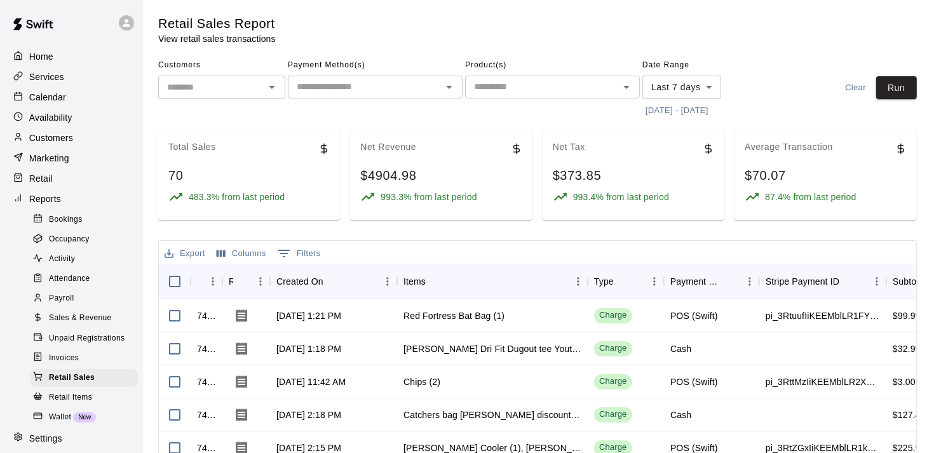
click at [39, 165] on p "Marketing" at bounding box center [49, 158] width 40 height 13
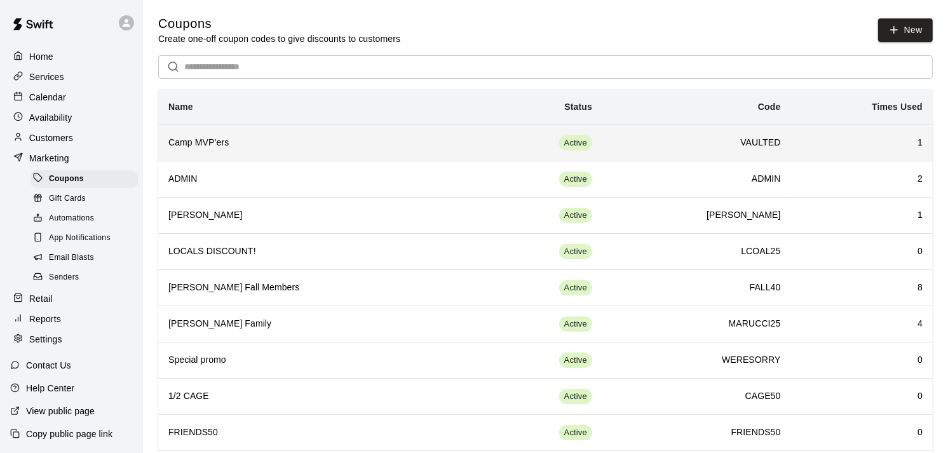
click at [201, 156] on th "Camp MVP’ers" at bounding box center [312, 143] width 309 height 36
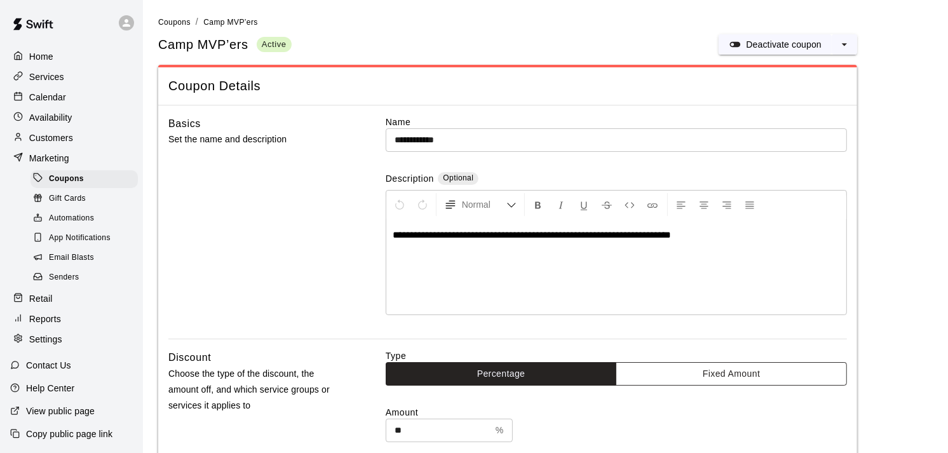
click at [641, 376] on button "Fixed Amount" at bounding box center [731, 374] width 231 height 24
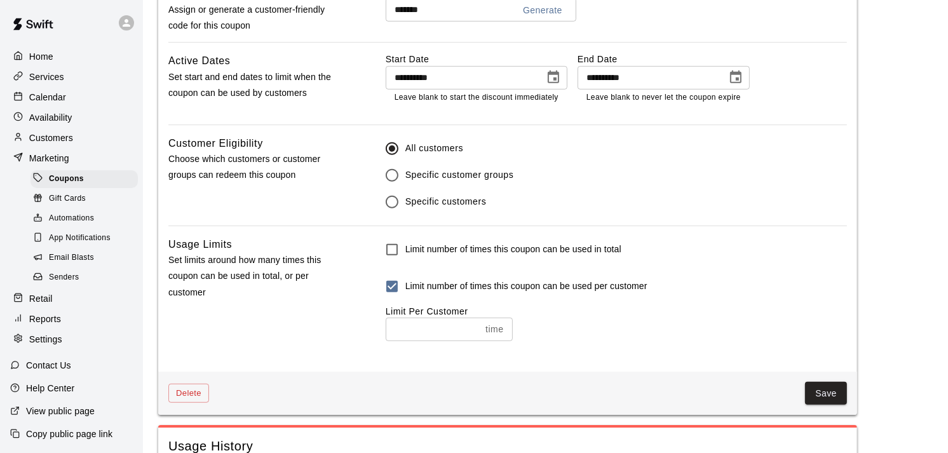
scroll to position [786, 0]
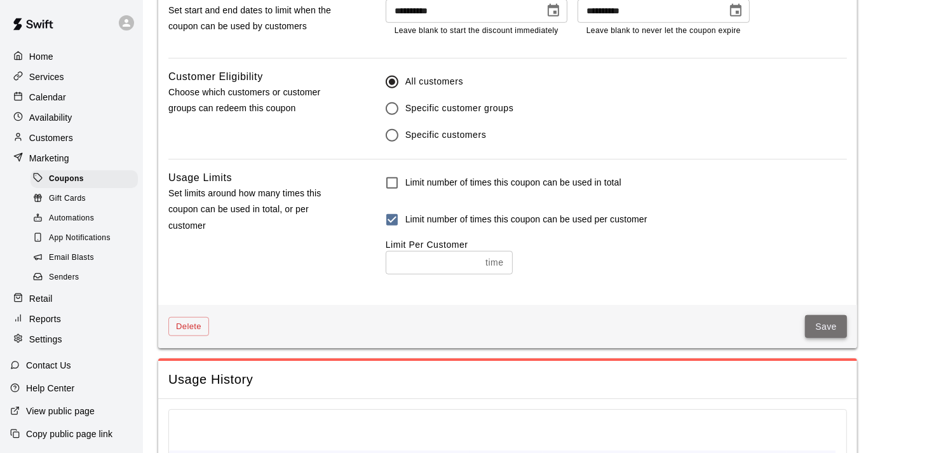
click at [833, 332] on button "Save" at bounding box center [826, 327] width 42 height 24
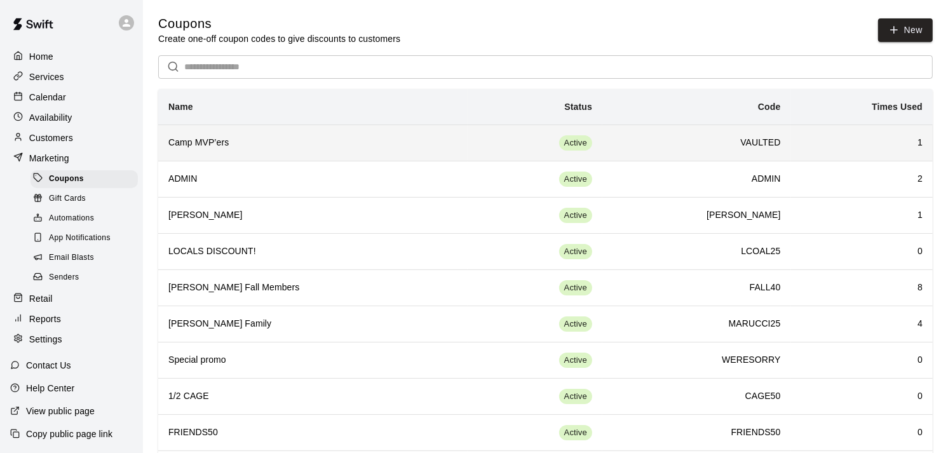
click at [639, 151] on td "VAULTED" at bounding box center [696, 143] width 189 height 36
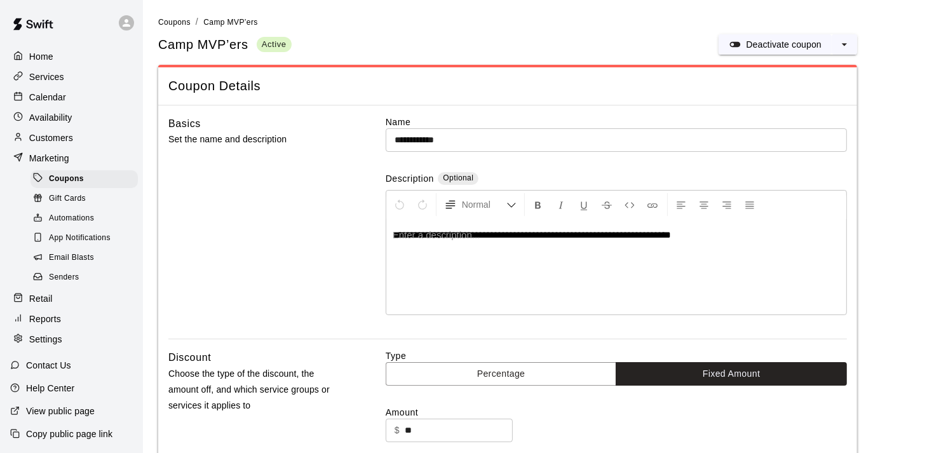
type input "**********"
click at [498, 384] on button "Percentage" at bounding box center [501, 374] width 231 height 24
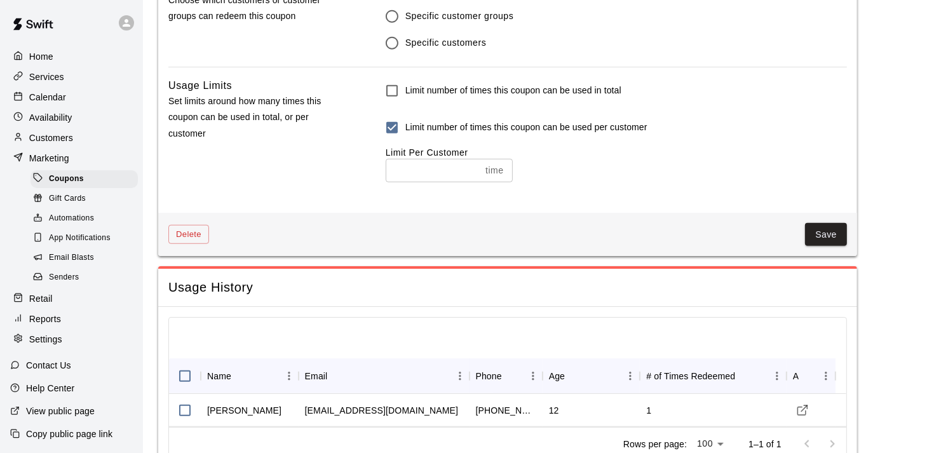
scroll to position [883, 0]
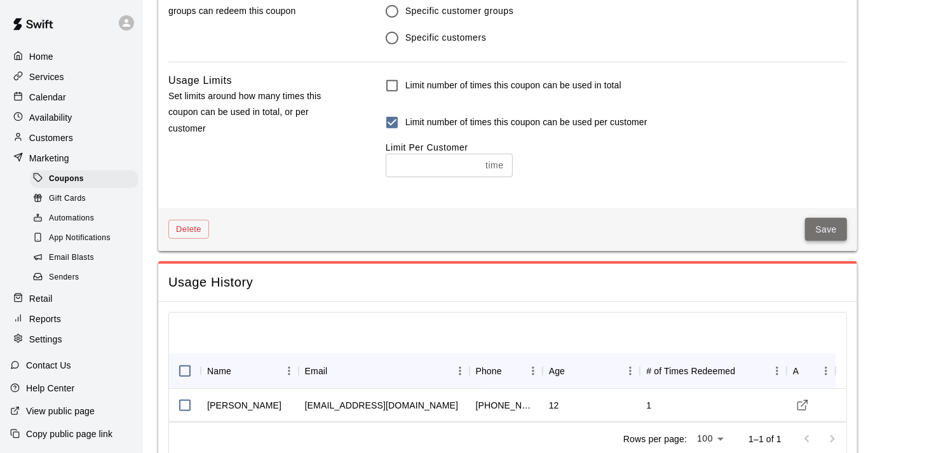
click at [844, 237] on button "Save" at bounding box center [826, 230] width 42 height 24
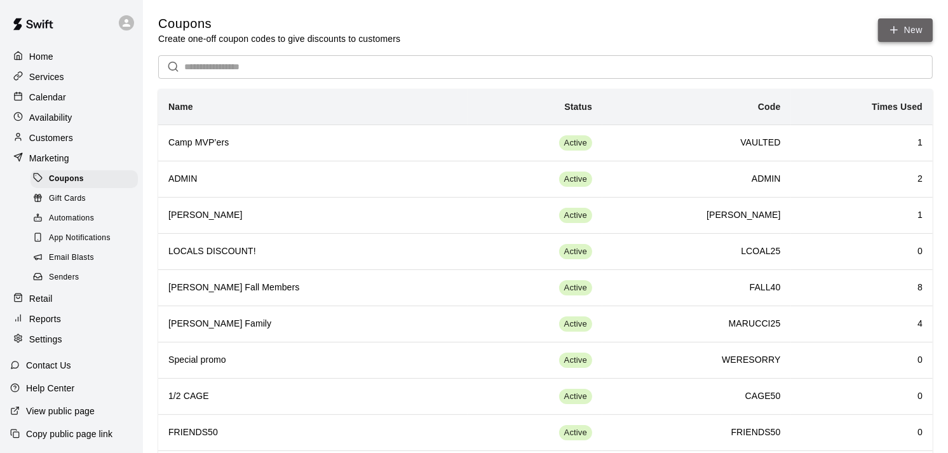
click at [881, 35] on button "New" at bounding box center [905, 30] width 55 height 24
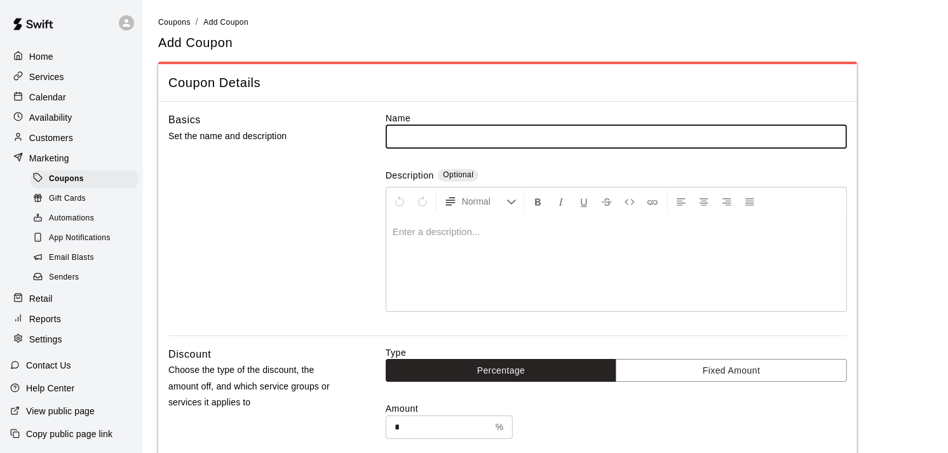
type input "*"
type input "**********"
click at [693, 363] on button "Fixed Amount" at bounding box center [731, 371] width 231 height 24
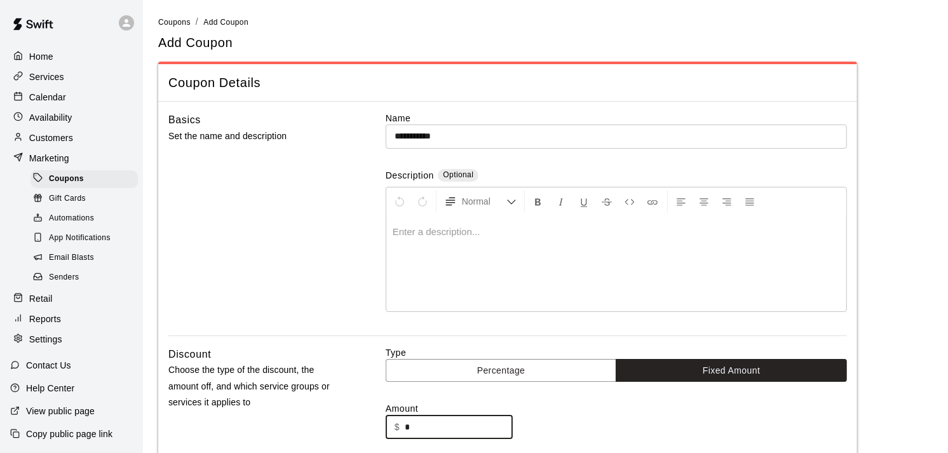
click at [445, 430] on input "*" at bounding box center [459, 428] width 108 height 24
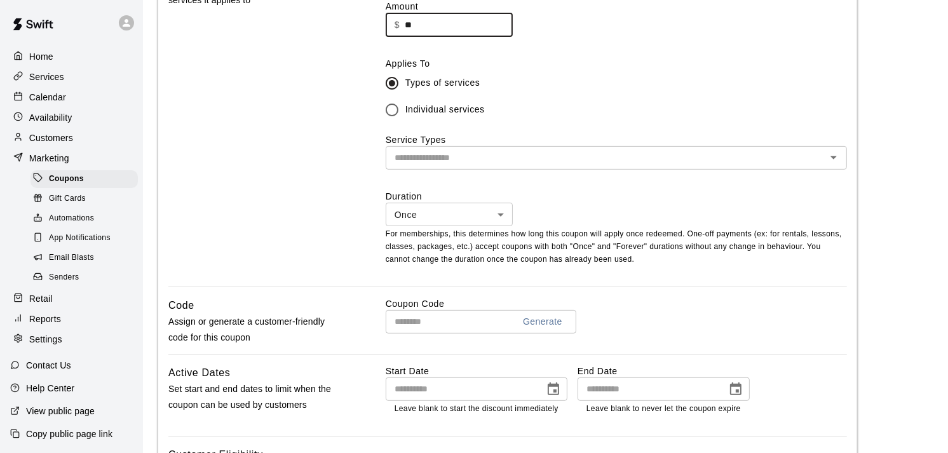
scroll to position [405, 0]
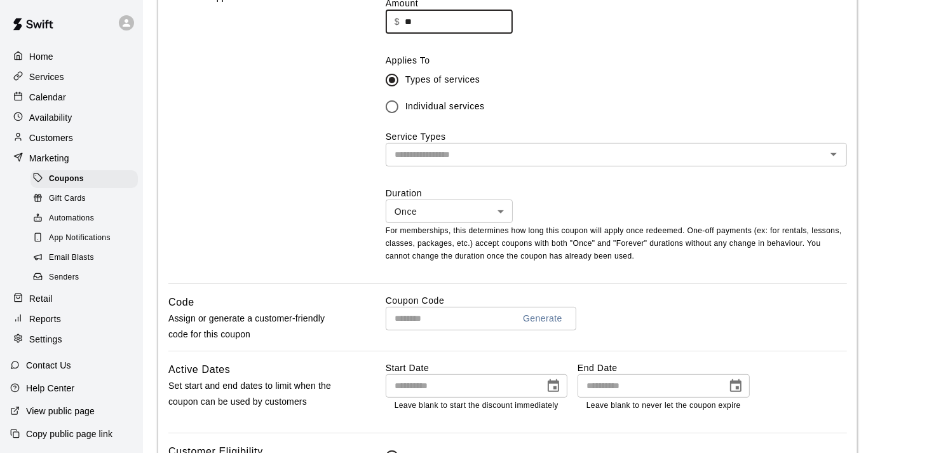
click at [722, 163] on div "​" at bounding box center [616, 155] width 461 height 24
type input "**"
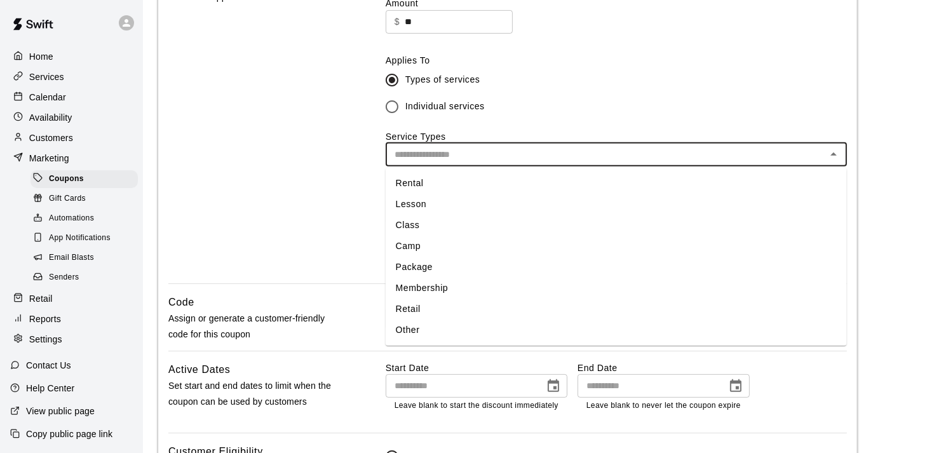
click at [656, 240] on li "Camp" at bounding box center [616, 246] width 461 height 21
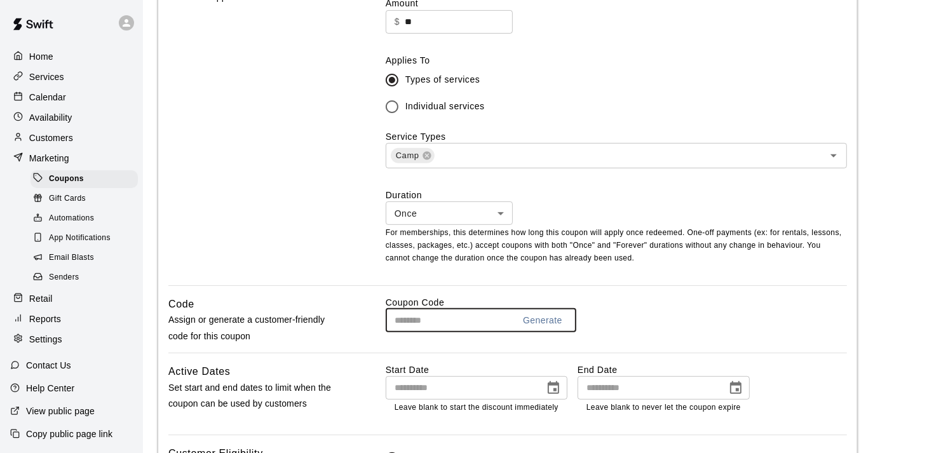
click at [404, 311] on input "text" at bounding box center [445, 321] width 118 height 24
type input "*"
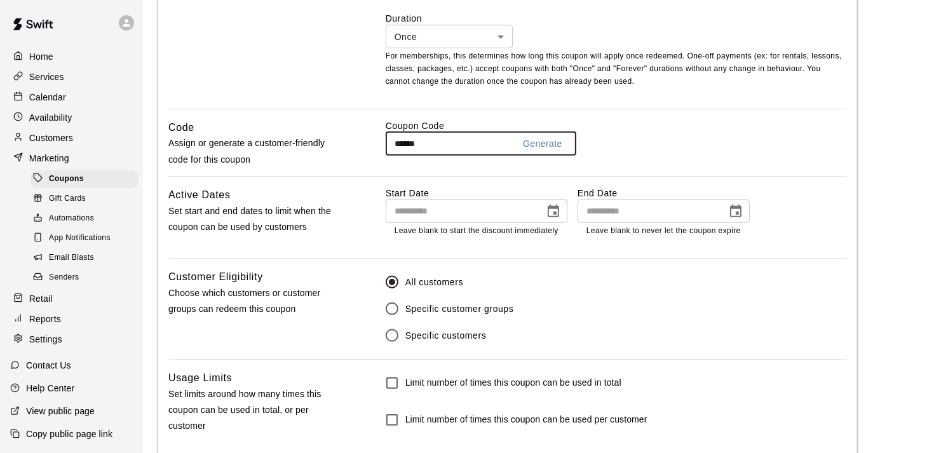
scroll to position [653, 0]
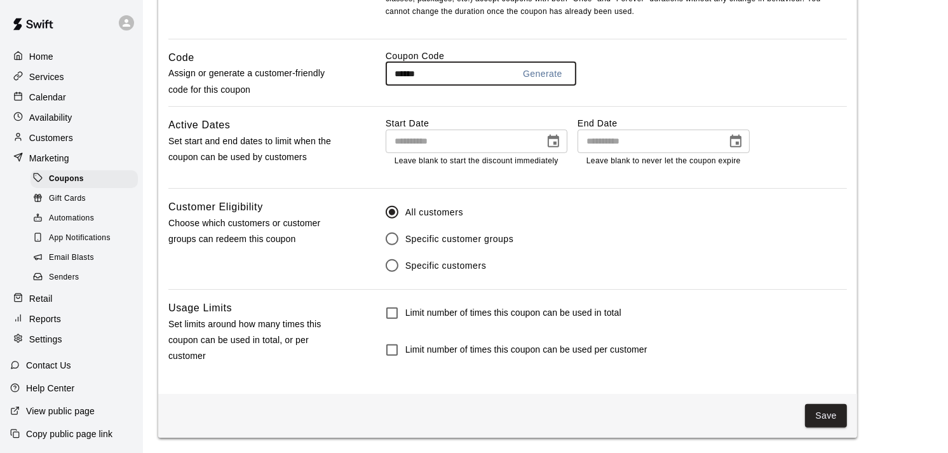
type input "******"
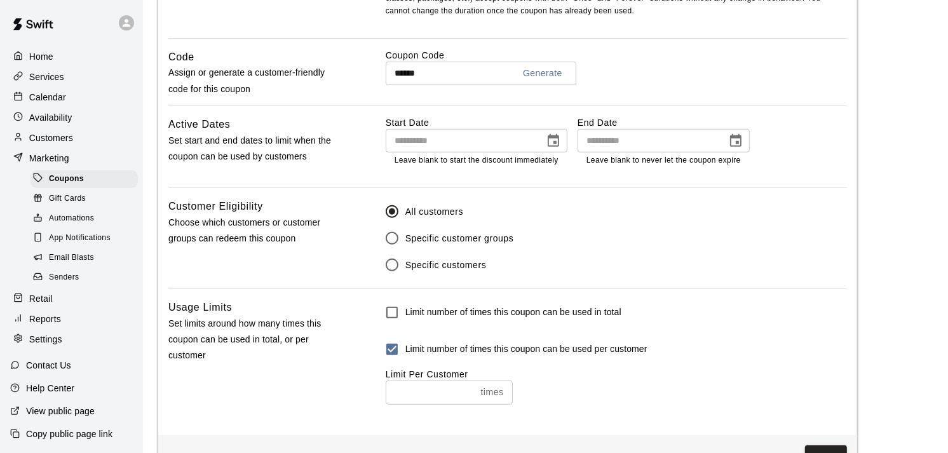
click at [436, 401] on input "number" at bounding box center [431, 393] width 90 height 24
type input "*"
click at [815, 449] on button "Save" at bounding box center [826, 457] width 42 height 24
